Goal: Entertainment & Leisure: Browse casually

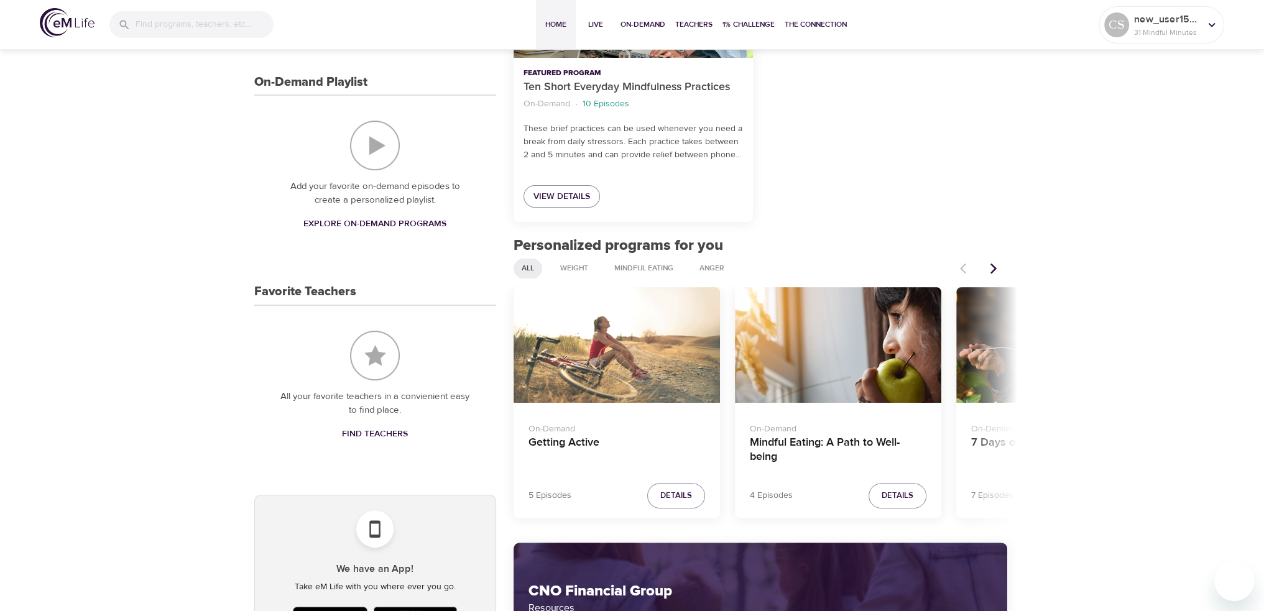
scroll to position [373, 0]
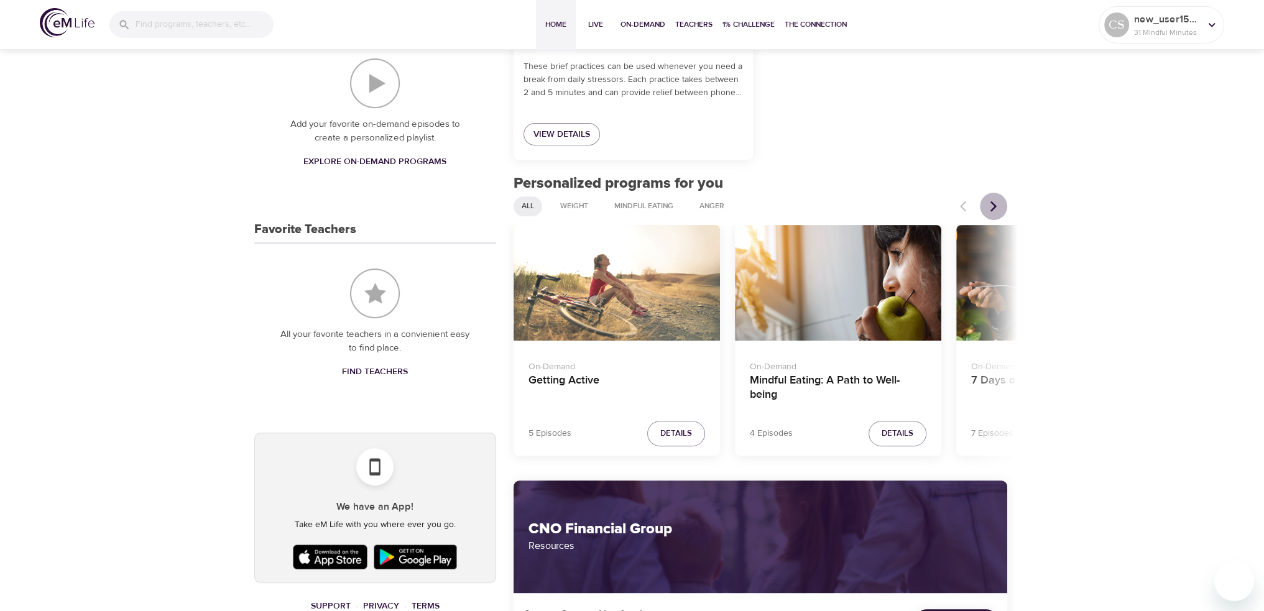
click at [996, 209] on icon "Next items" at bounding box center [993, 206] width 12 height 12
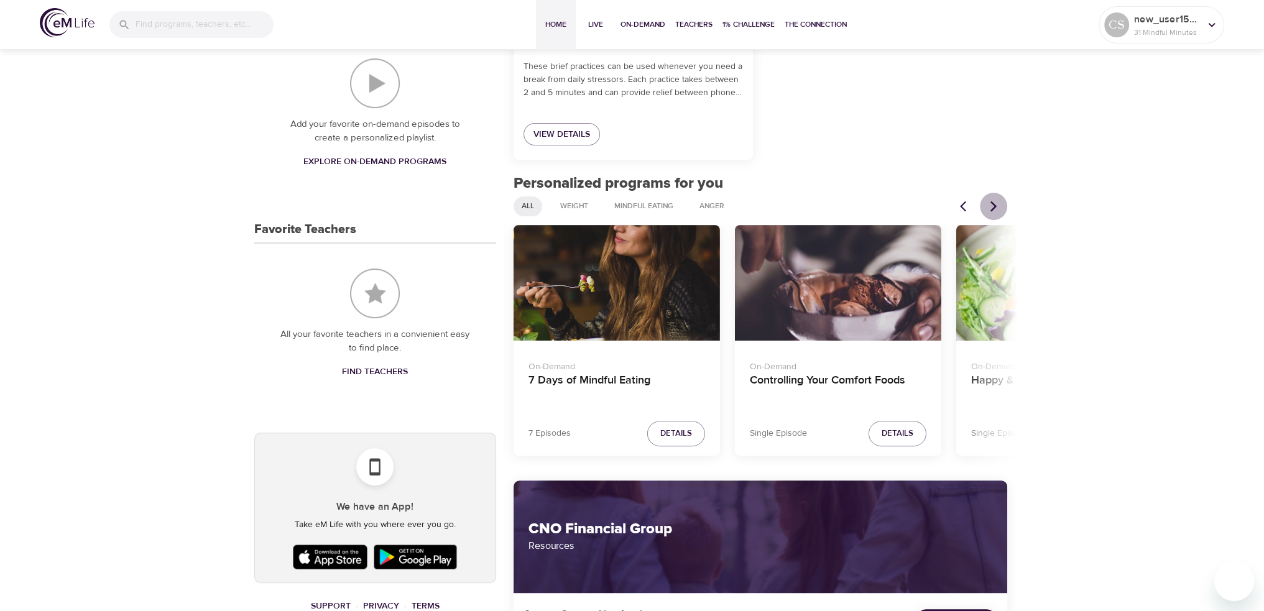
click at [996, 209] on icon "Next items" at bounding box center [993, 206] width 12 height 12
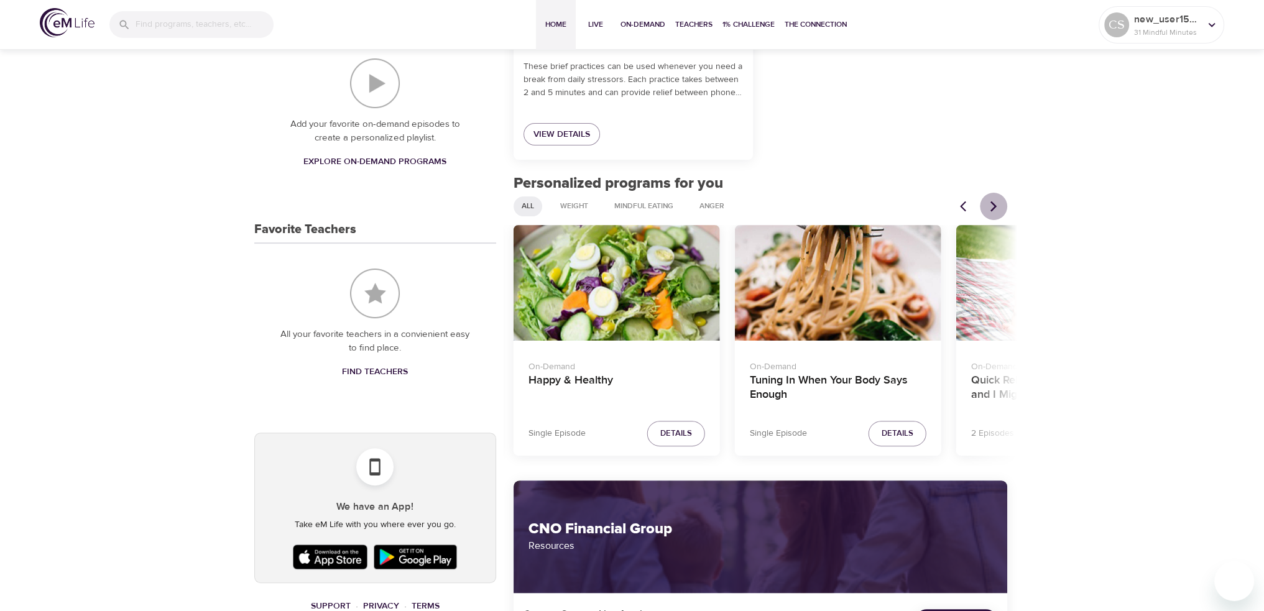
click at [996, 209] on icon "Next items" at bounding box center [993, 206] width 12 height 12
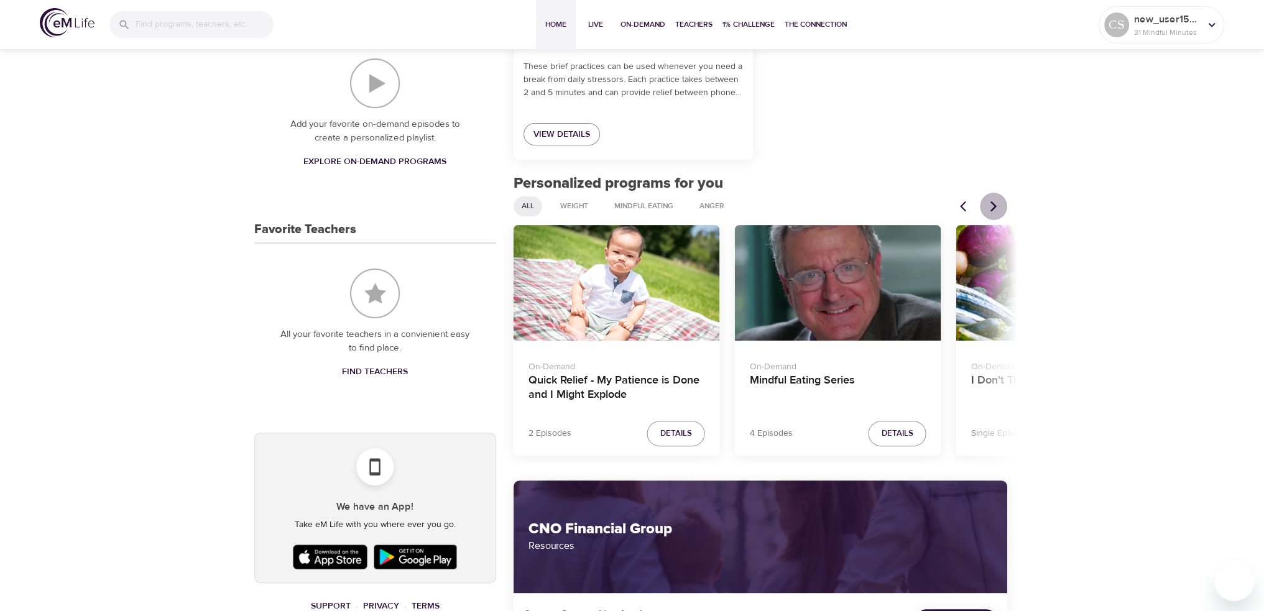
click at [996, 209] on icon "Next items" at bounding box center [993, 206] width 12 height 12
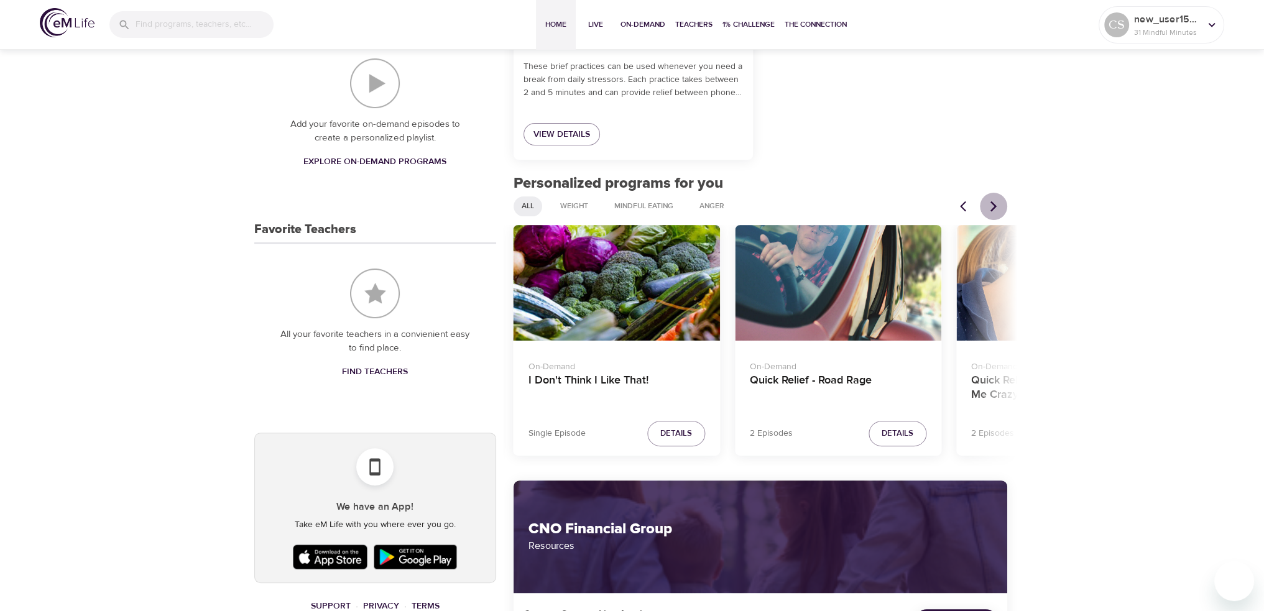
click at [996, 209] on icon "Next items" at bounding box center [993, 206] width 12 height 12
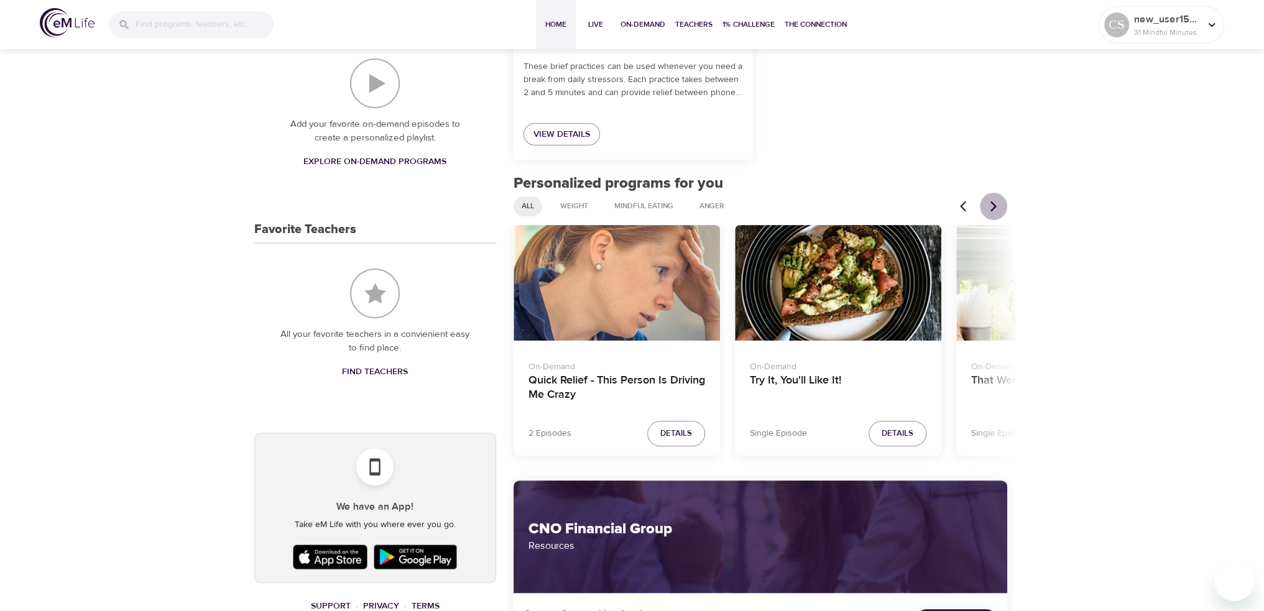
click at [996, 209] on icon "Next items" at bounding box center [993, 206] width 12 height 12
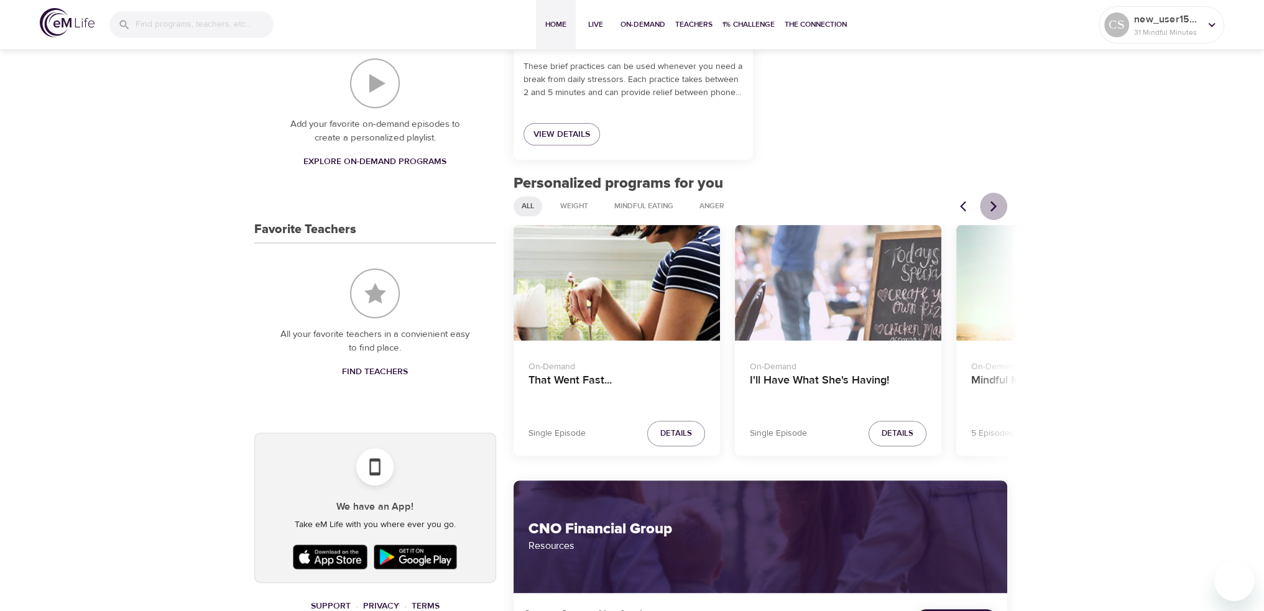
click at [996, 209] on icon "Next items" at bounding box center [993, 206] width 12 height 12
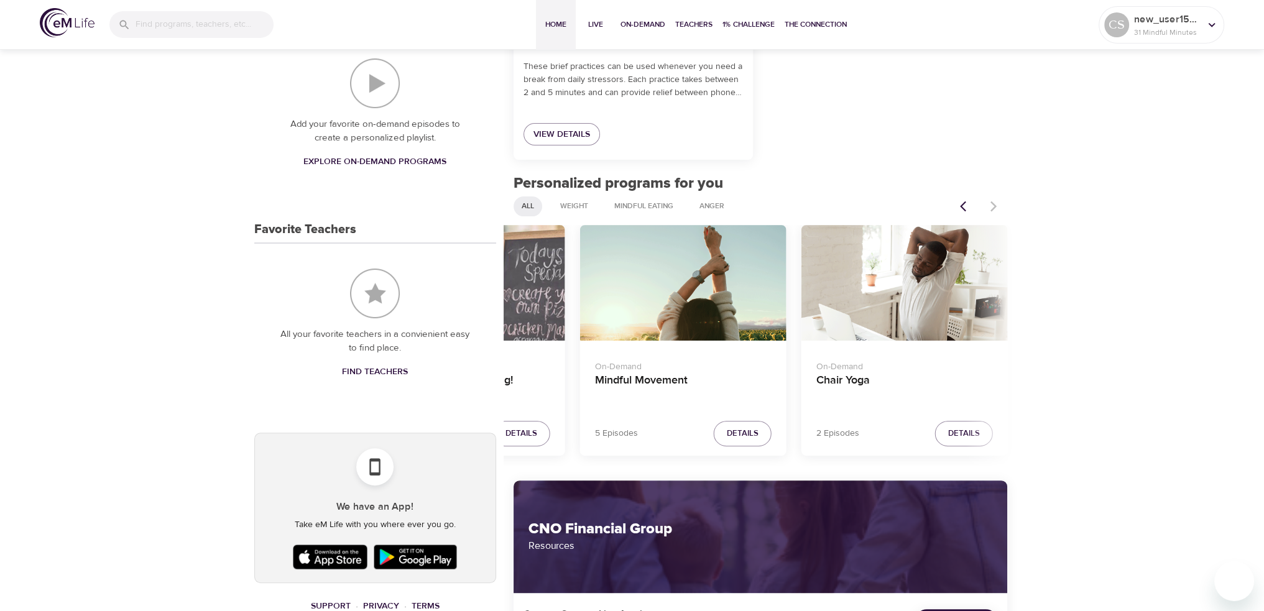
click at [996, 209] on div at bounding box center [979, 206] width 55 height 27
click at [971, 429] on span "Details" at bounding box center [964, 433] width 32 height 14
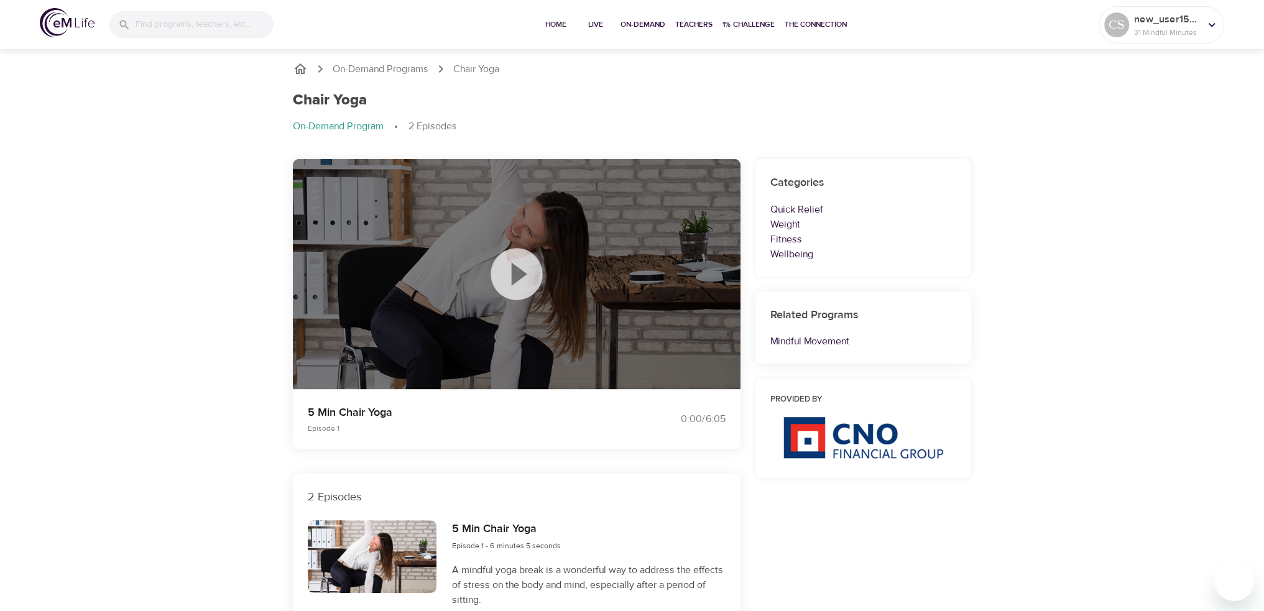
click at [518, 271] on icon at bounding box center [516, 274] width 62 height 62
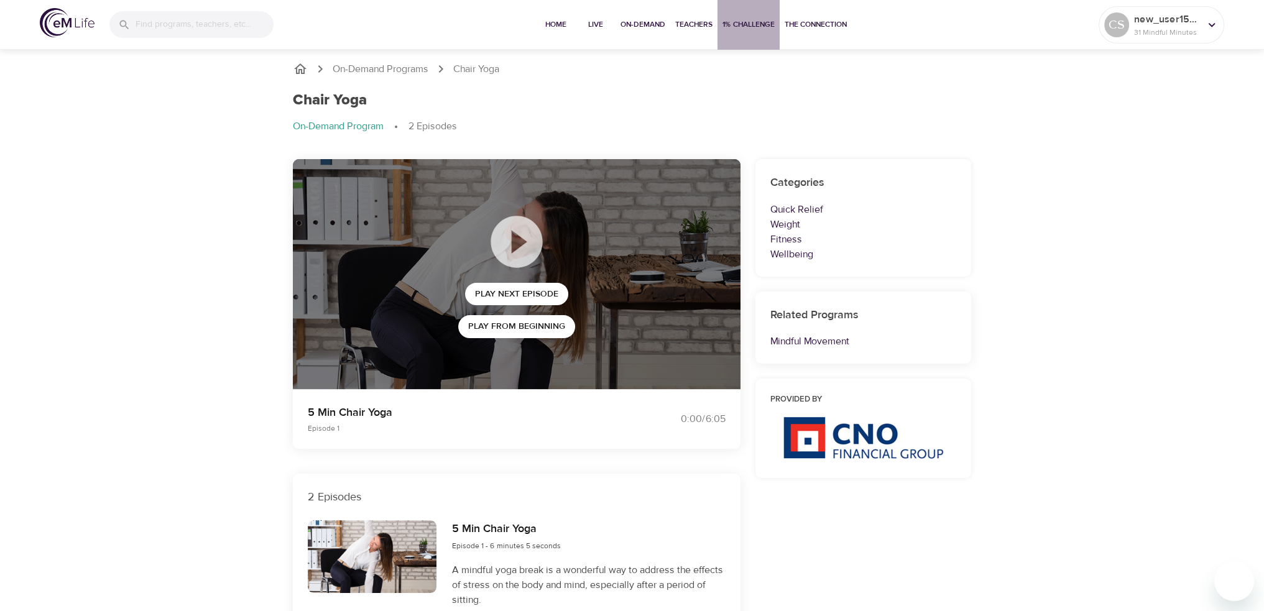
click at [741, 21] on span "1% Challenge" at bounding box center [748, 24] width 52 height 13
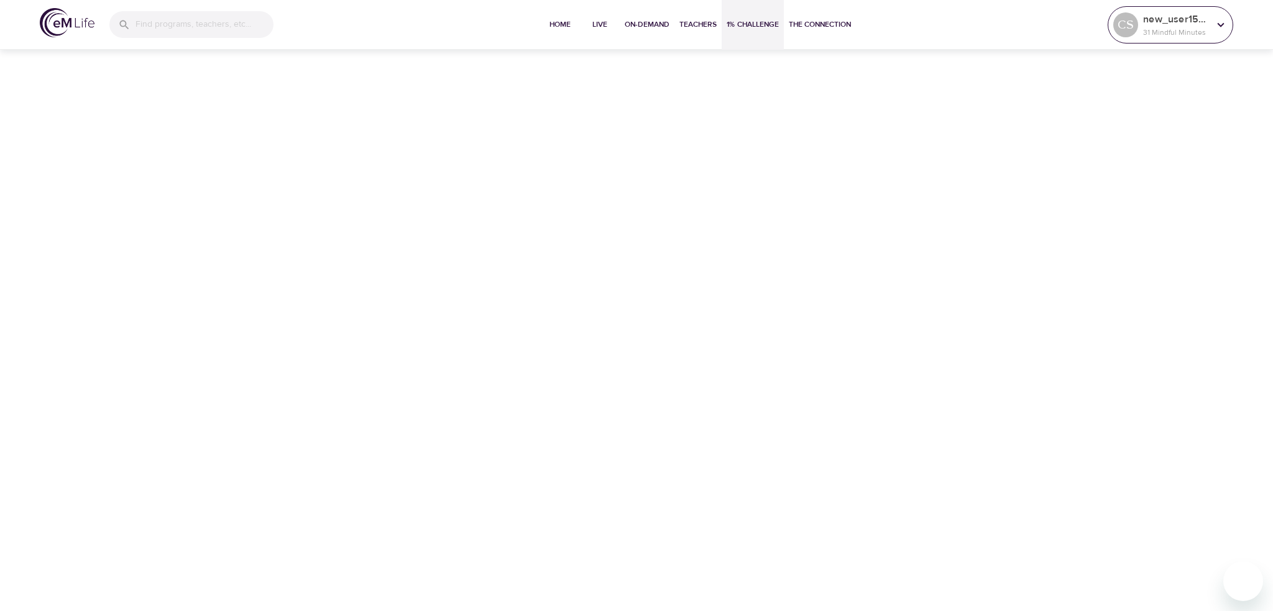
click at [1158, 32] on p "31 Mindful Minutes" at bounding box center [1176, 32] width 66 height 11
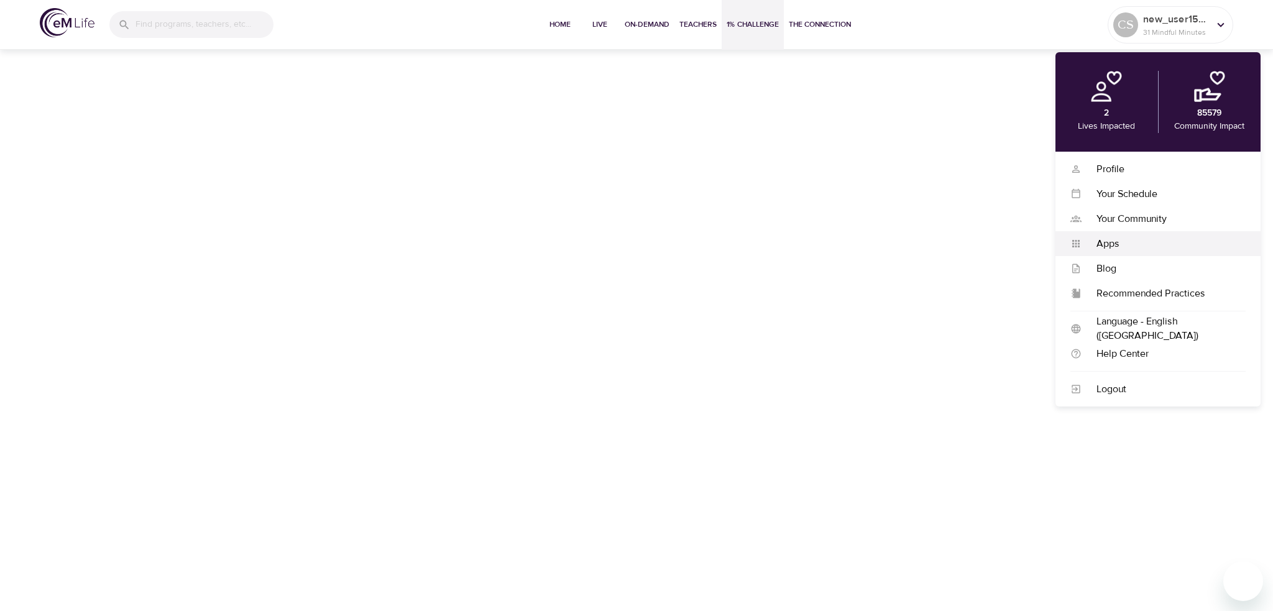
click at [1117, 242] on div "Apps" at bounding box center [1163, 244] width 164 height 14
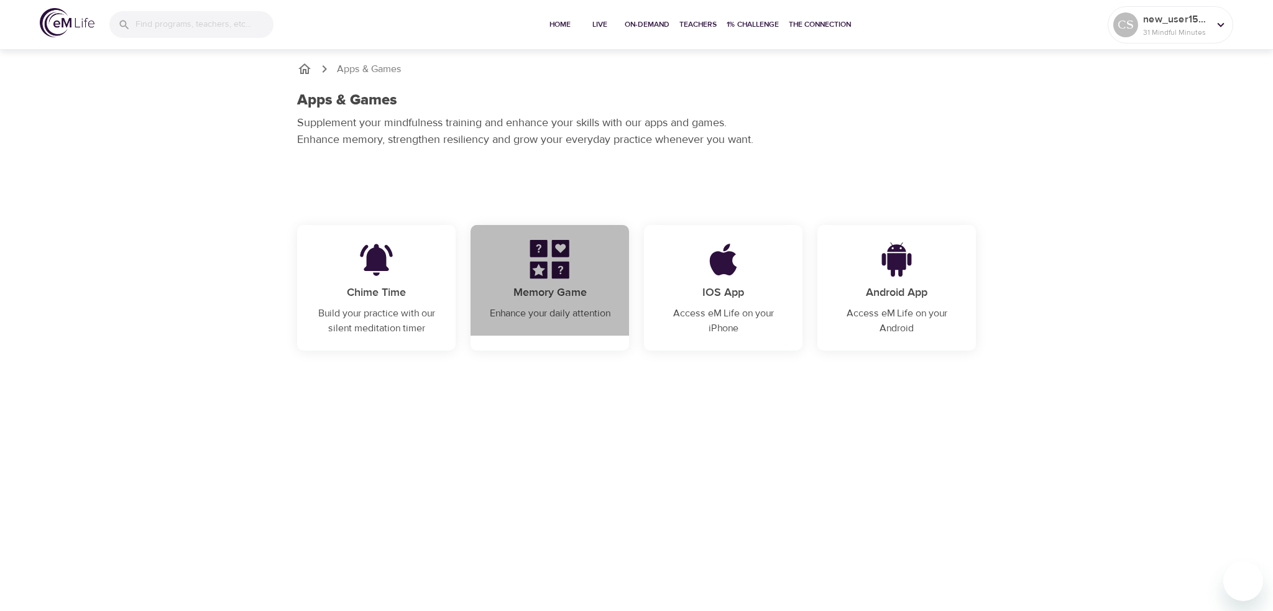
click at [542, 272] on img at bounding box center [549, 259] width 77 height 39
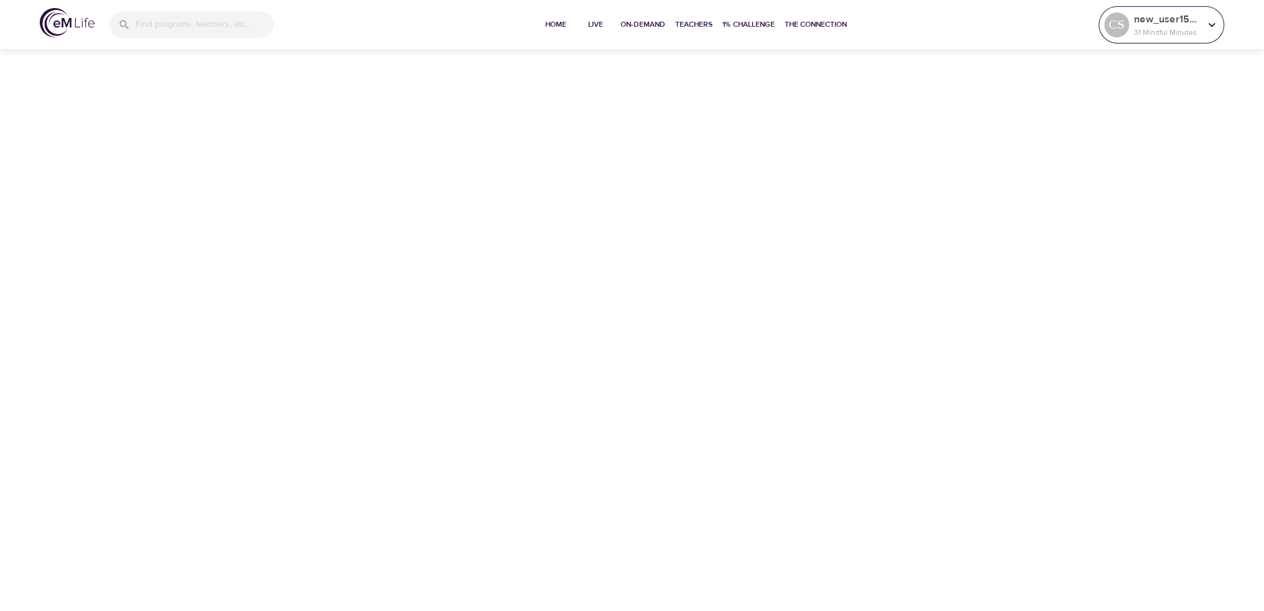
click at [1211, 20] on icon at bounding box center [1211, 25] width 14 height 14
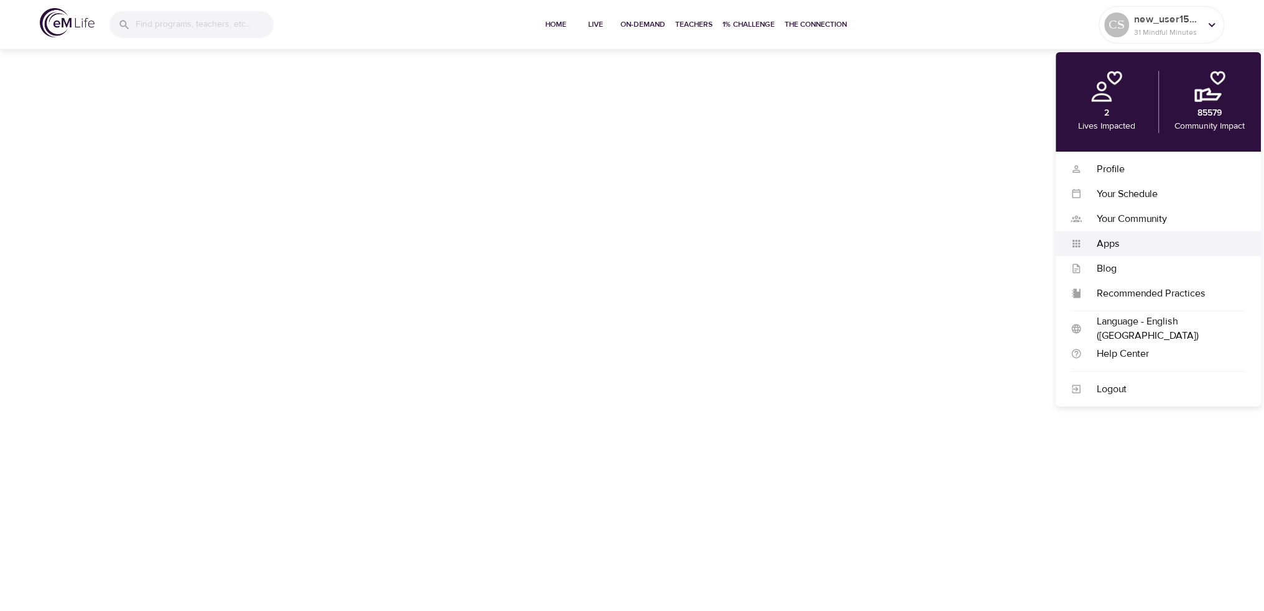
click at [1106, 243] on div "Apps" at bounding box center [1163, 244] width 164 height 14
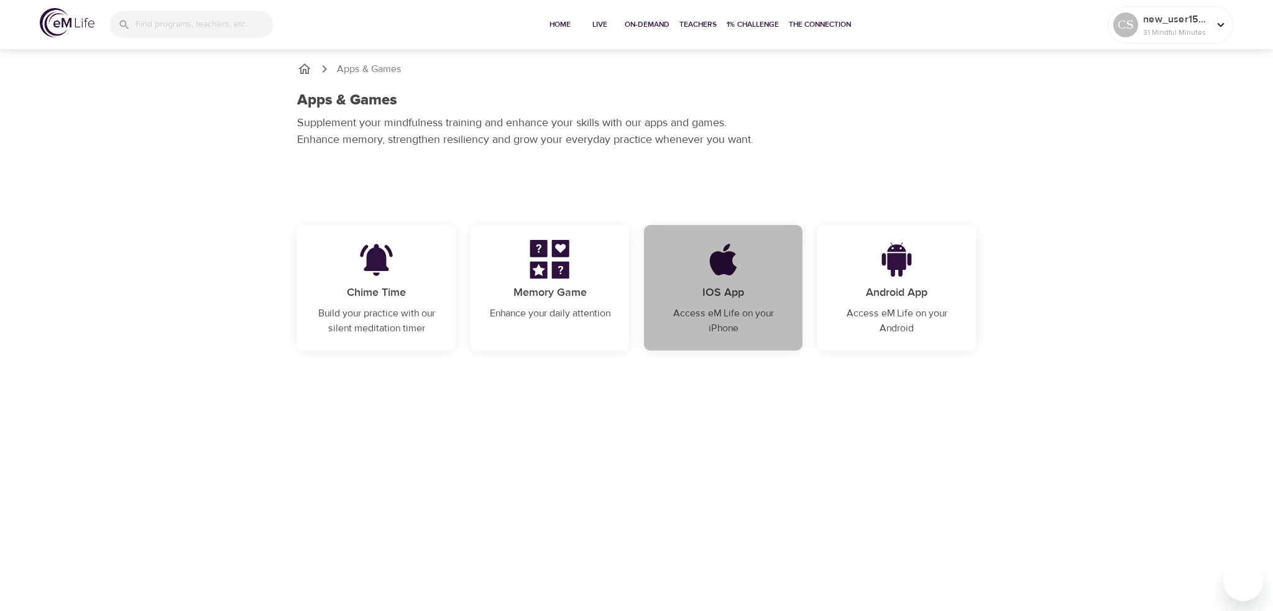
click at [728, 262] on img at bounding box center [722, 259] width 77 height 39
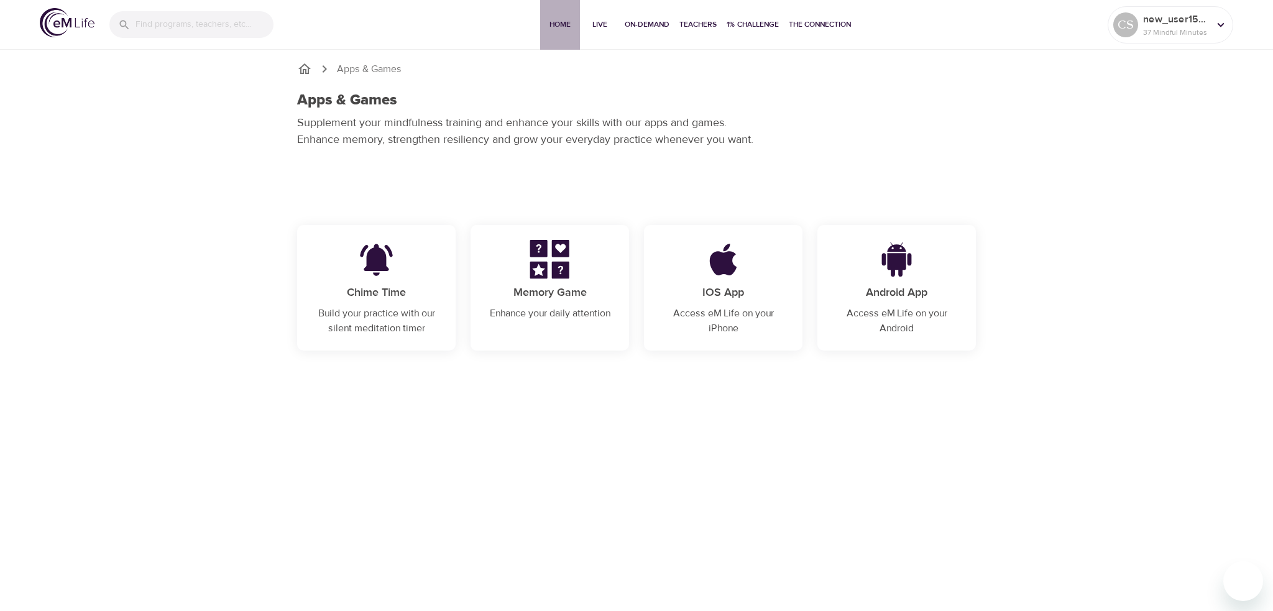
click at [559, 20] on span "Home" at bounding box center [560, 24] width 30 height 13
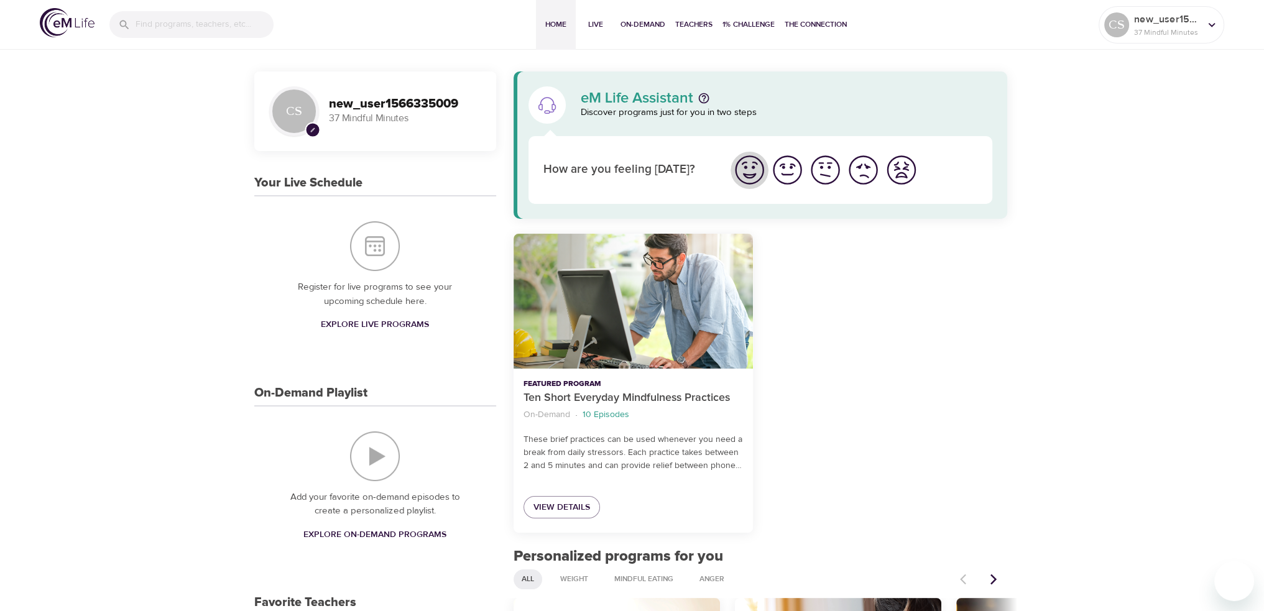
click at [752, 170] on img "I'm feeling great" at bounding box center [749, 170] width 34 height 34
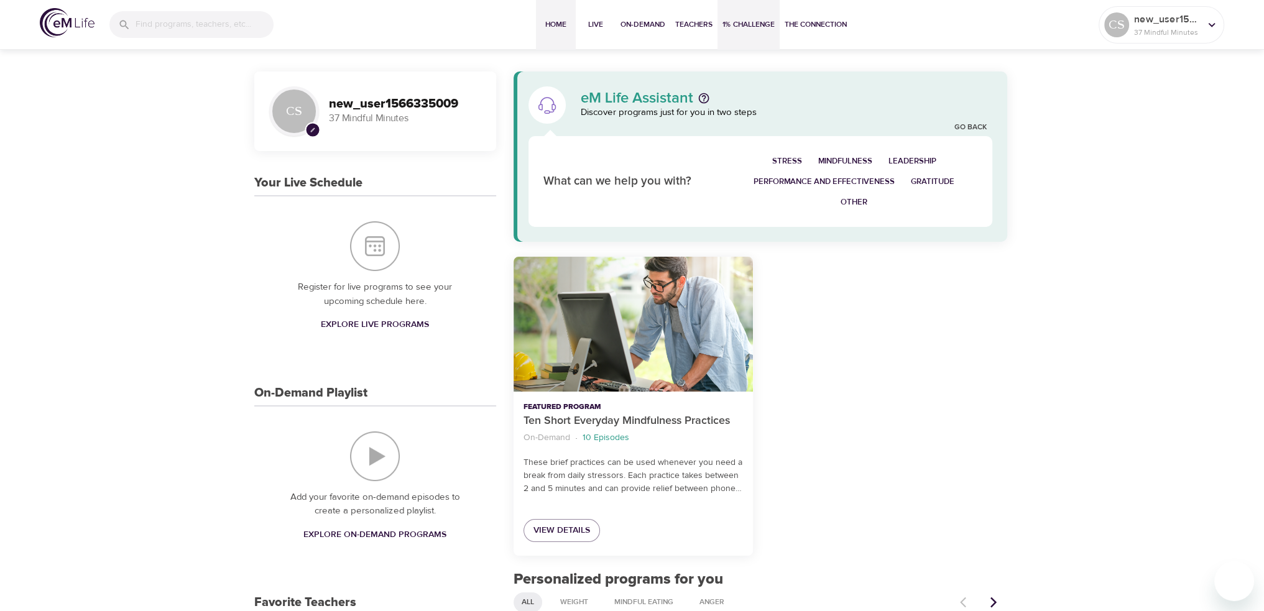
click at [756, 24] on span "1% Challenge" at bounding box center [748, 24] width 52 height 13
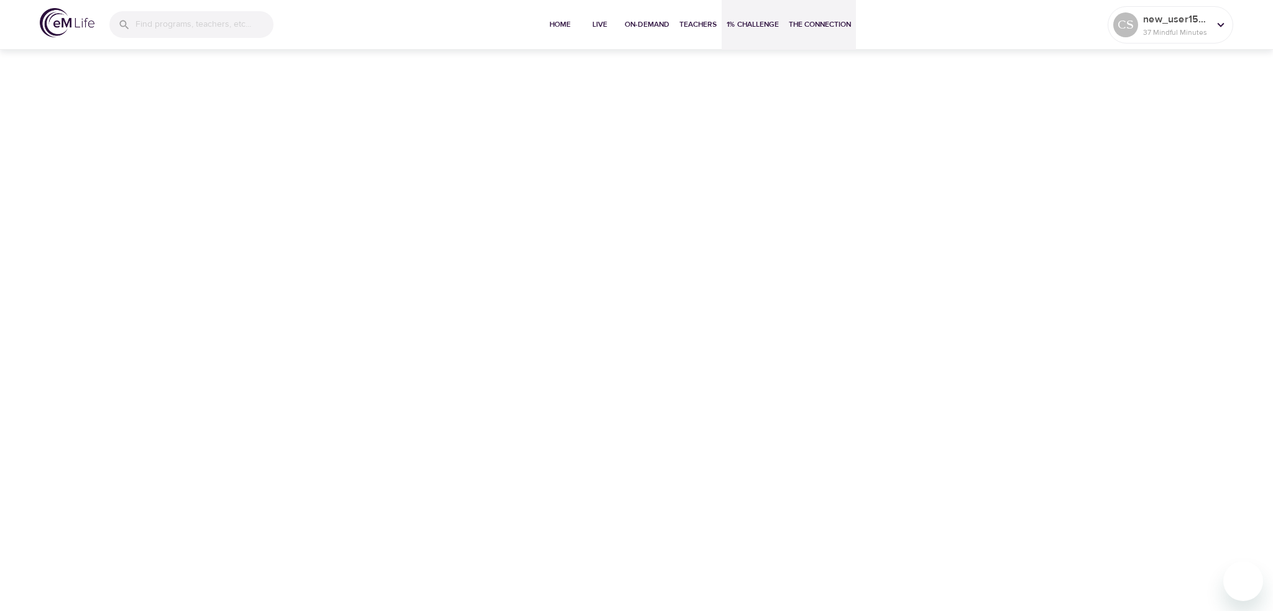
click at [812, 21] on span "The Connection" at bounding box center [820, 24] width 62 height 13
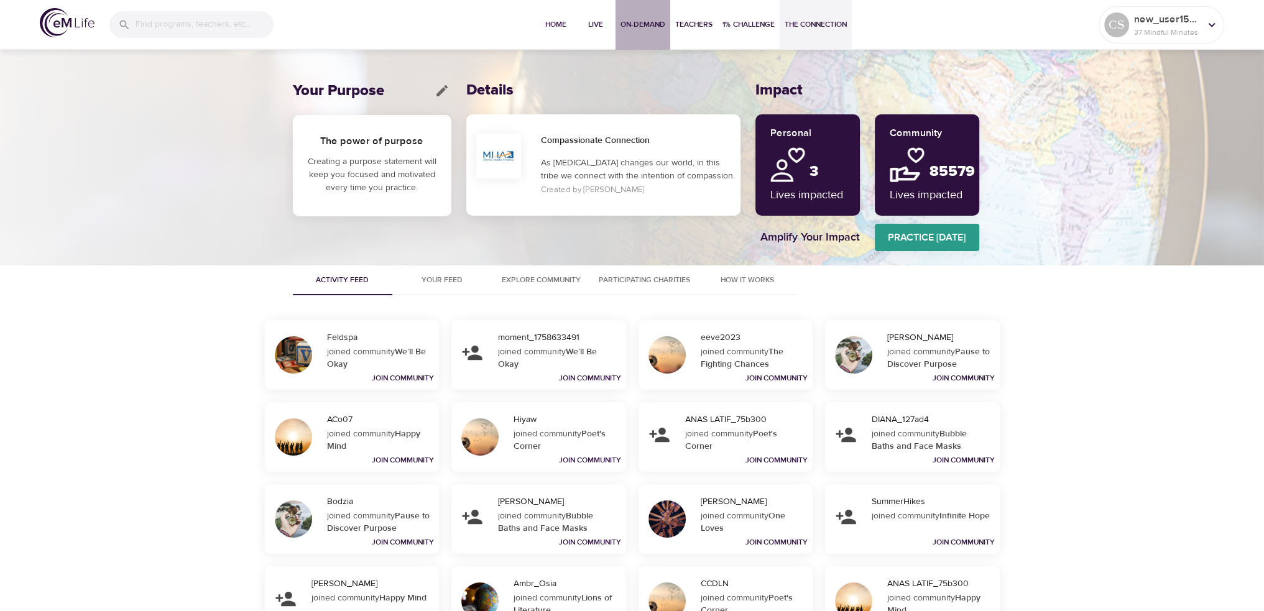
click at [632, 24] on span "On-Demand" at bounding box center [642, 24] width 45 height 13
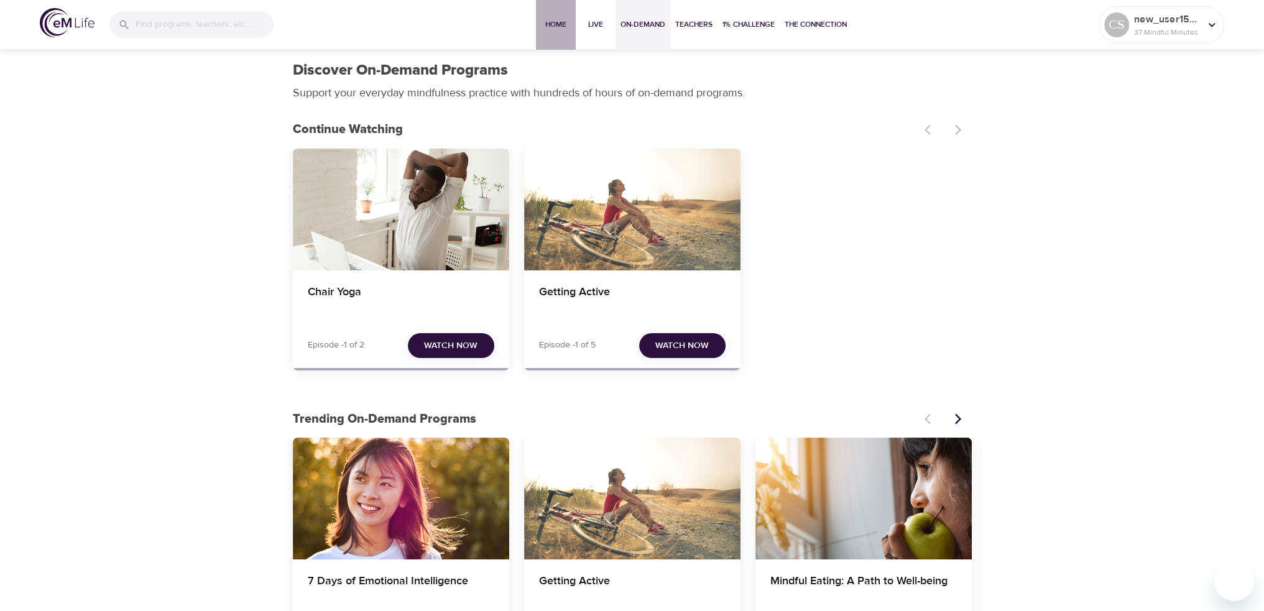
click at [554, 25] on span "Home" at bounding box center [556, 24] width 30 height 13
